Goal: Task Accomplishment & Management: Use online tool/utility

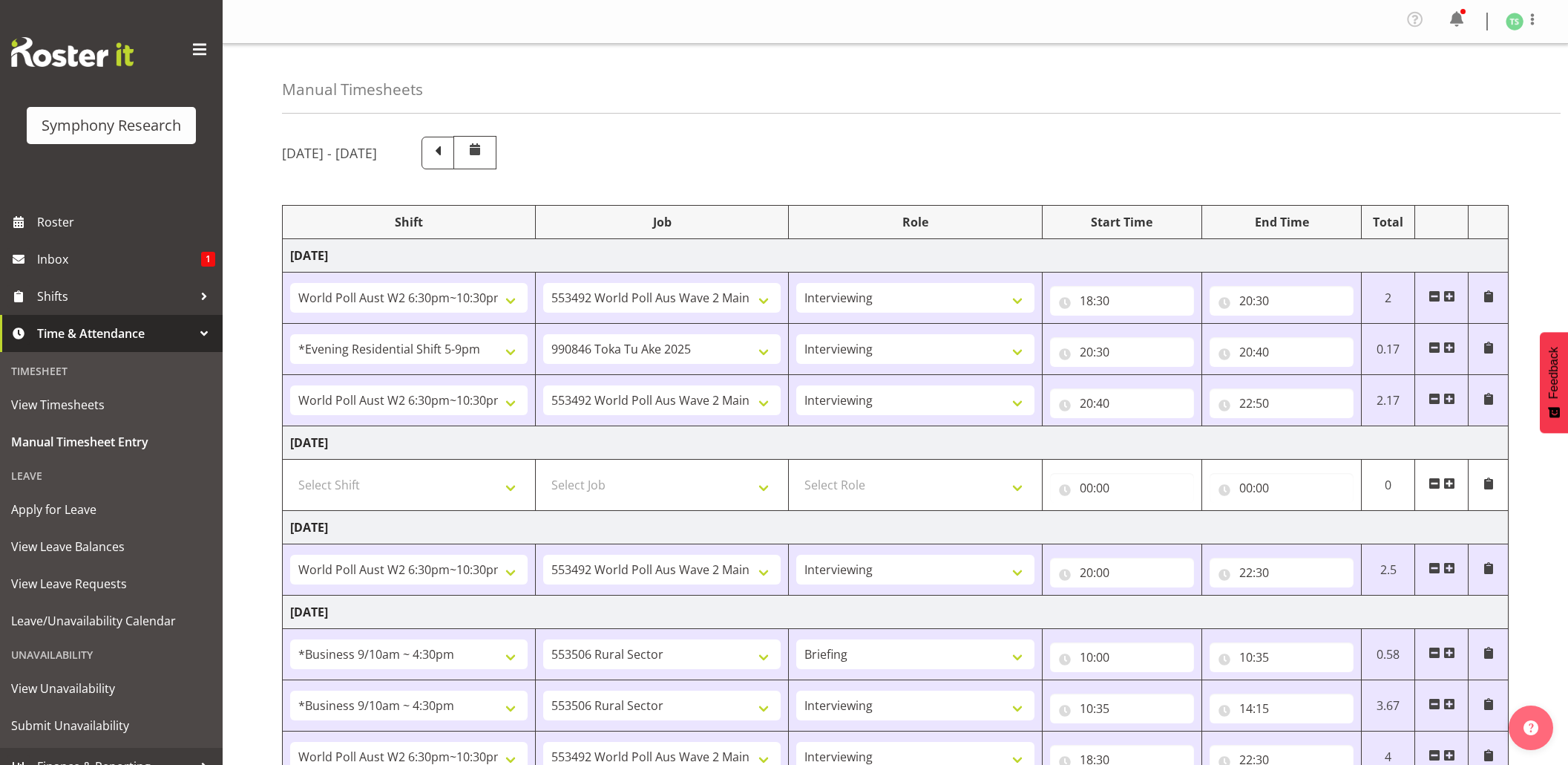
select select "56692"
select select "10499"
select select "47"
select select "48116"
select select "9426"
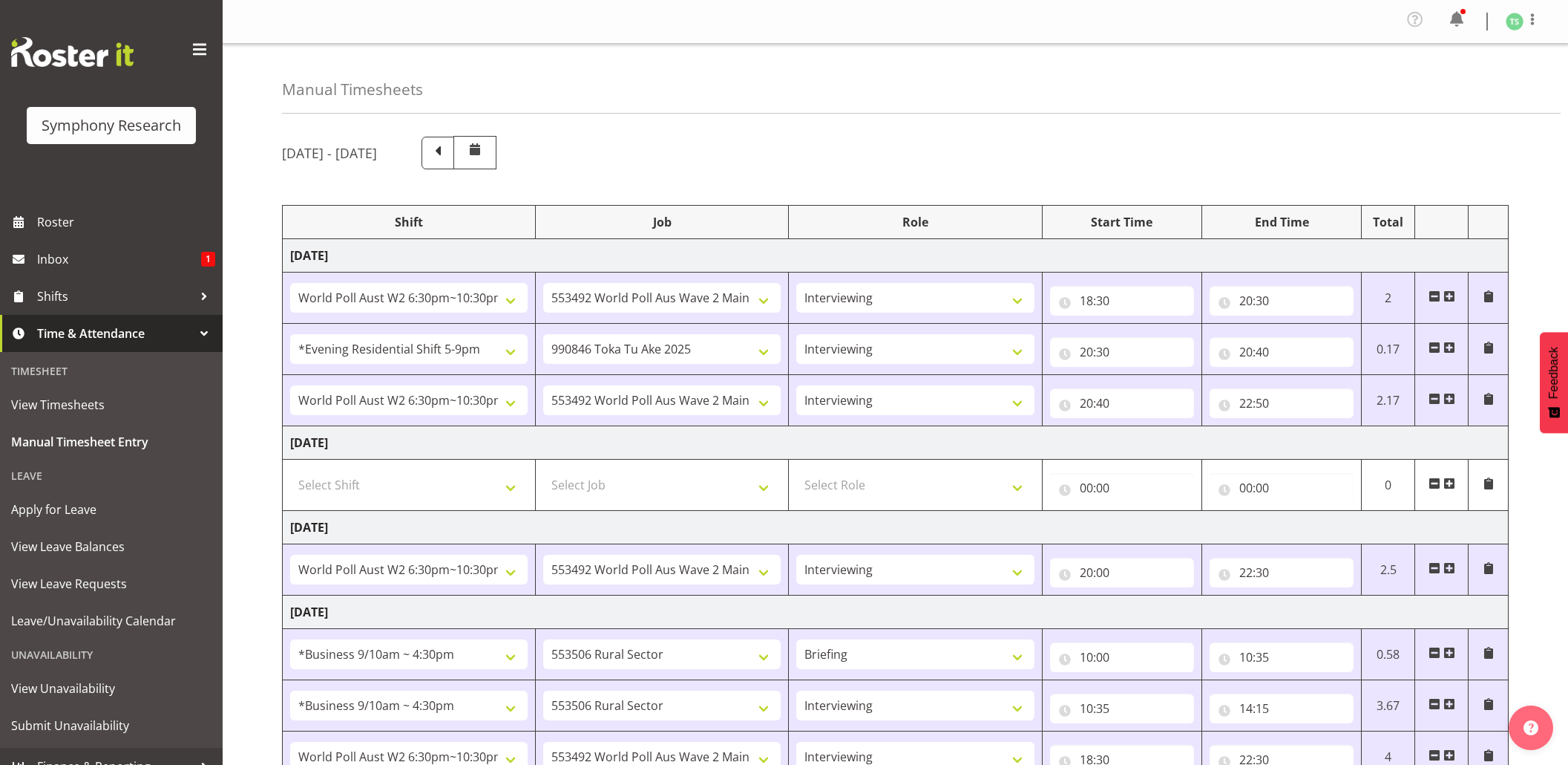
select select "47"
select select "56692"
select select "10499"
select select "47"
select select "56692"
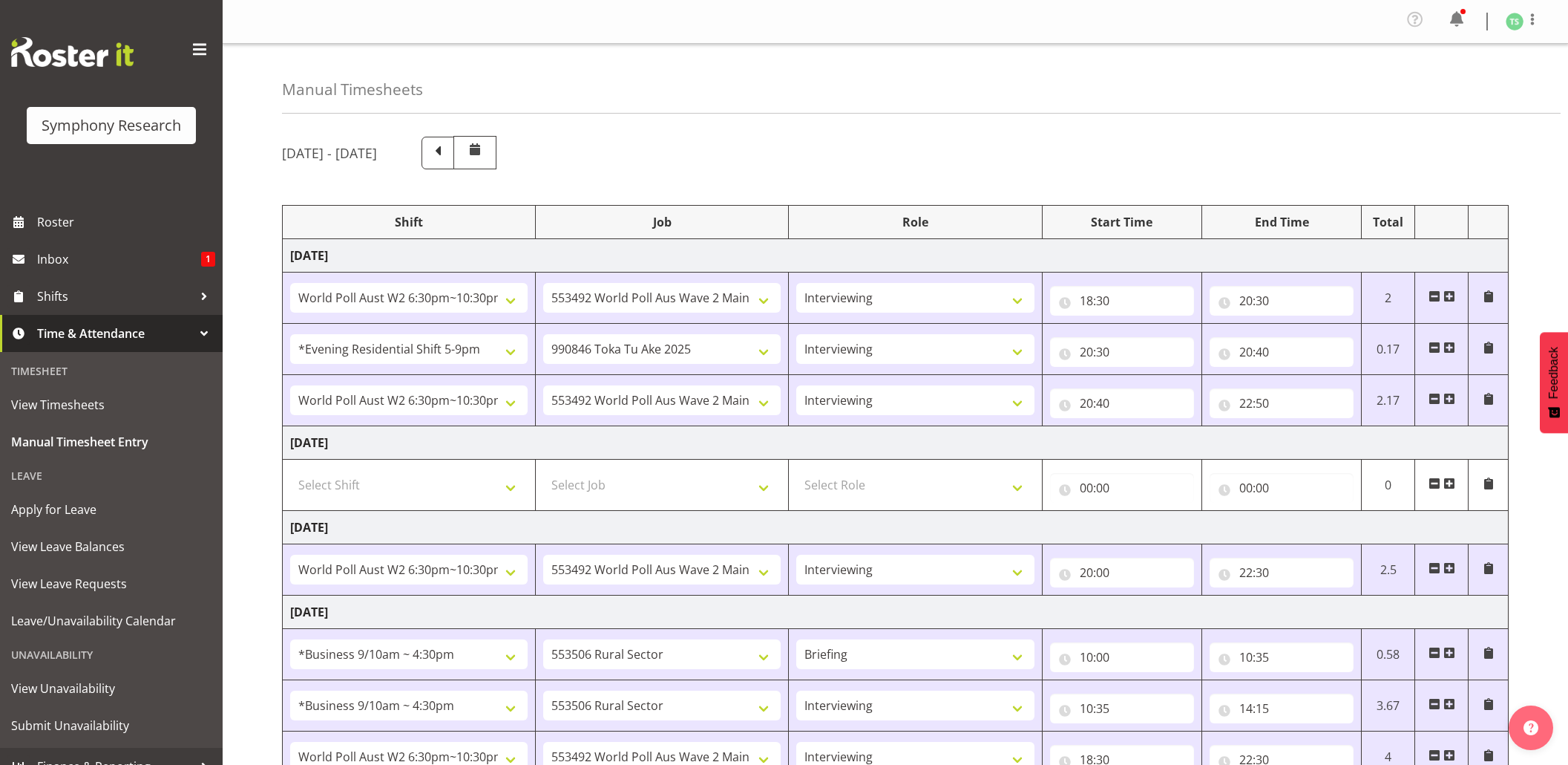
select select "10499"
select select "47"
select select "26078"
select select "10587"
select select "26078"
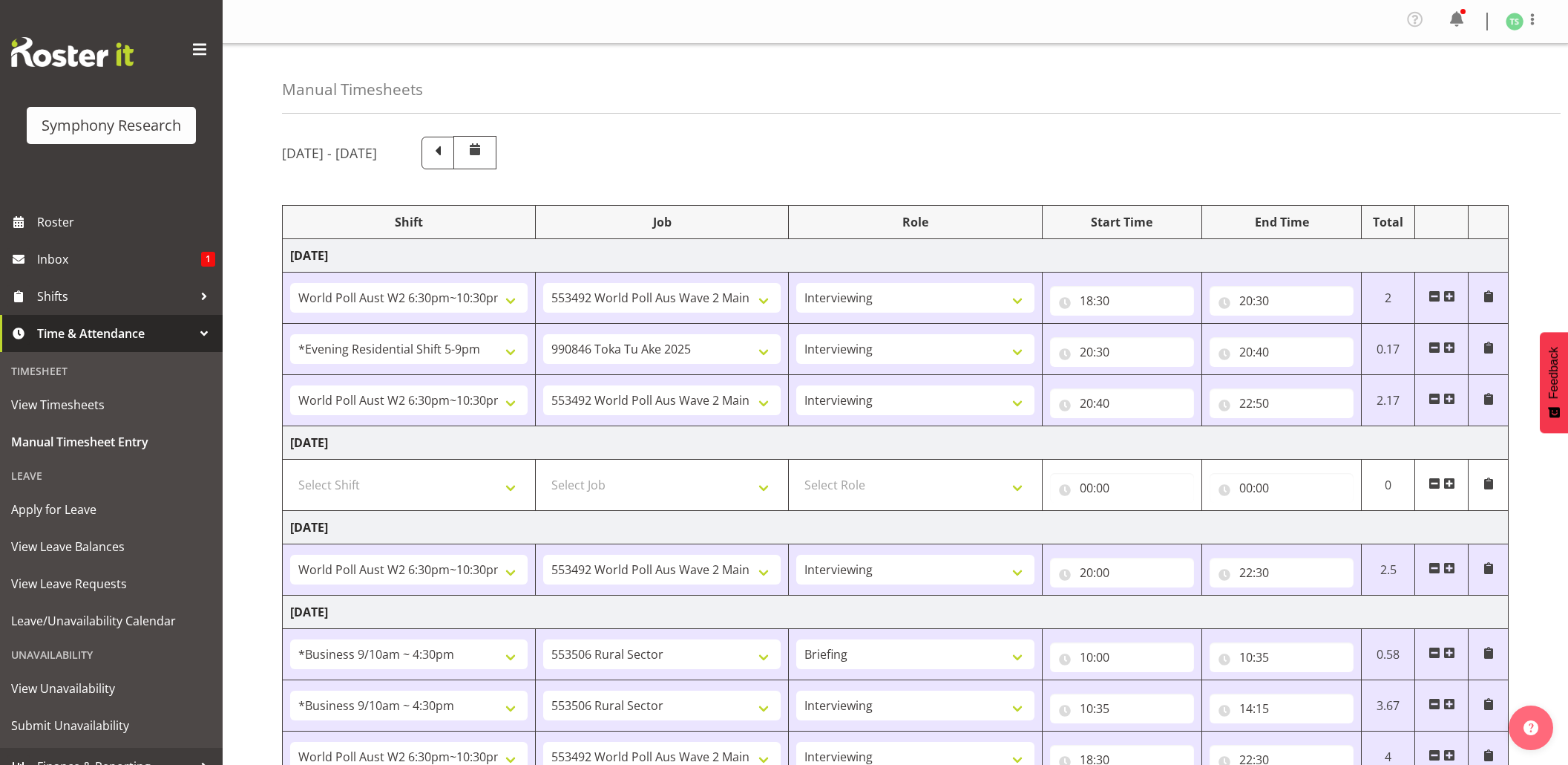
select select "10587"
select select "47"
select select "56692"
select select "10499"
select select "47"
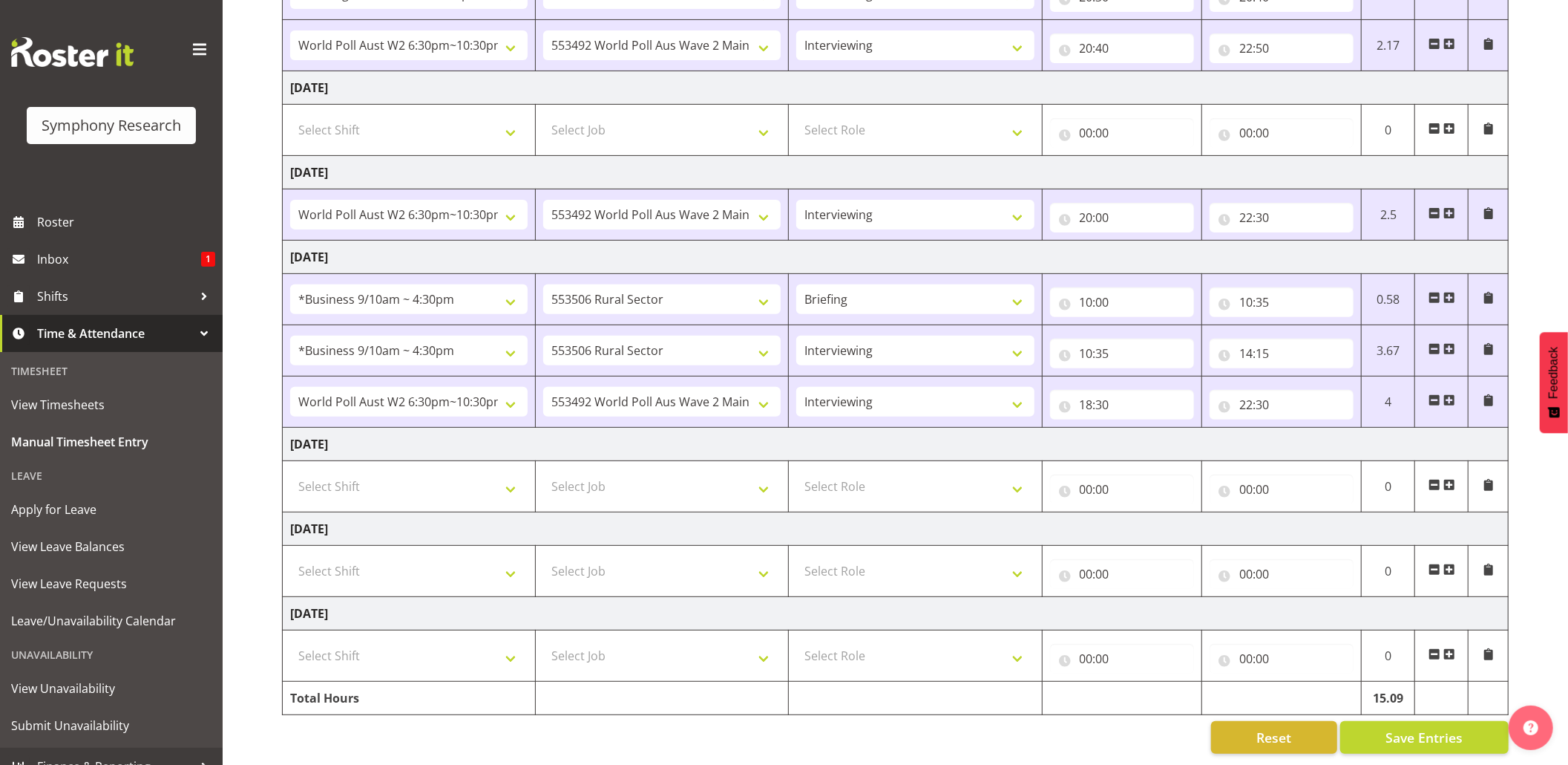
scroll to position [376, 0]
drag, startPoint x: 966, startPoint y: 705, endPoint x: 1408, endPoint y: 473, distance: 499.2
click at [966, 704] on div "[DATE] - [DATE] Shift Job Role Start Time End Time Total [DATE] !!Weekend Resid…" at bounding box center [925, 266] width 1286 height 994
